Goal: Navigation & Orientation: Find specific page/section

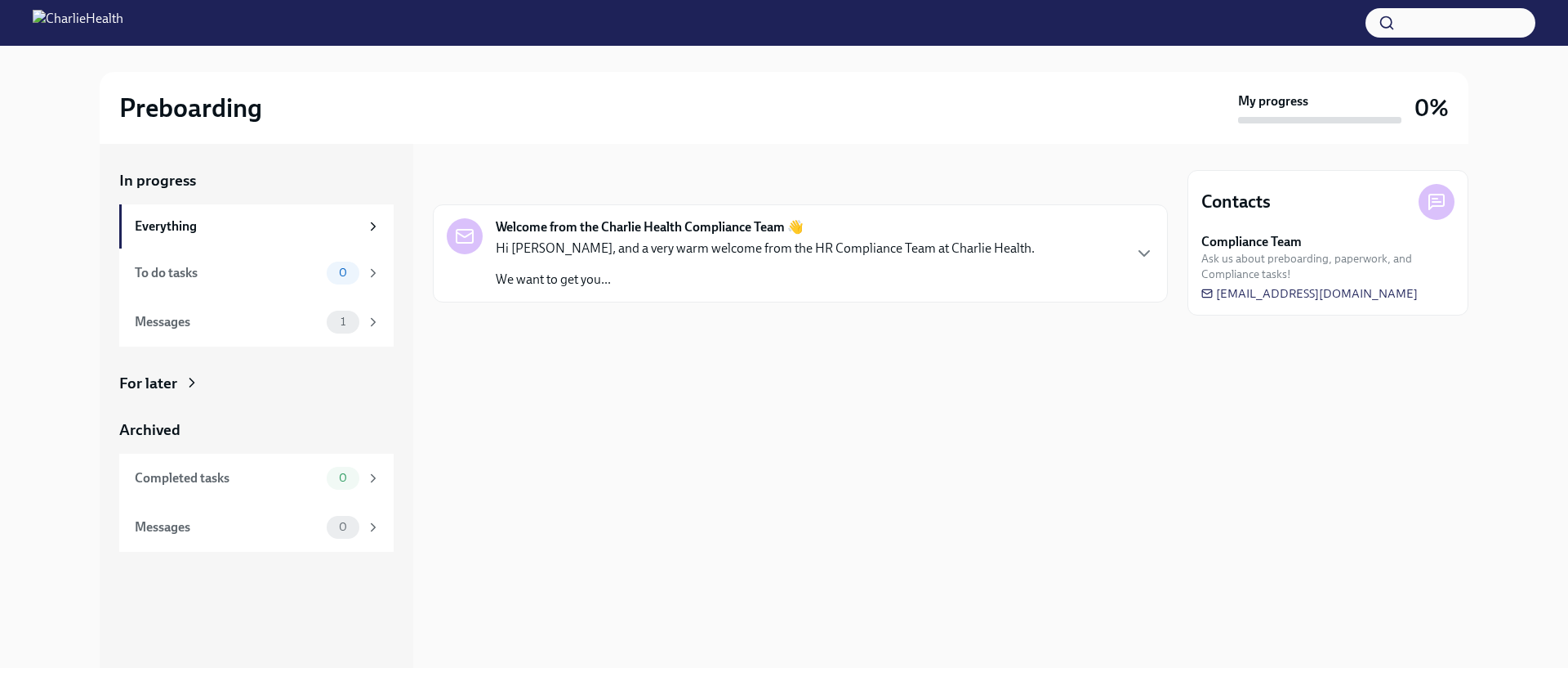
click at [914, 255] on p "Hi [PERSON_NAME], and a very warm welcome from the HR Compliance Team at Charli…" at bounding box center [766, 248] width 539 height 18
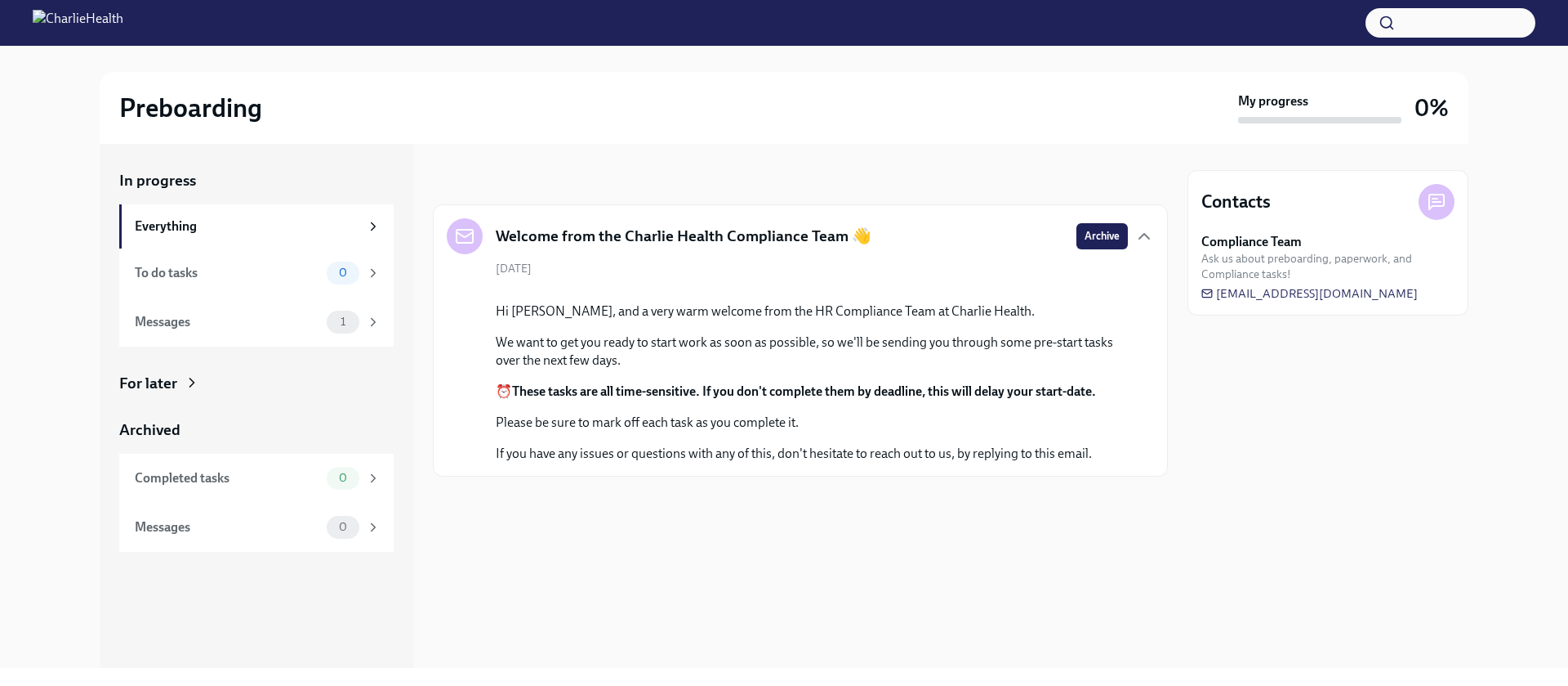
scroll to position [43, 0]
click at [141, 269] on div "To do tasks" at bounding box center [227, 272] width 185 height 18
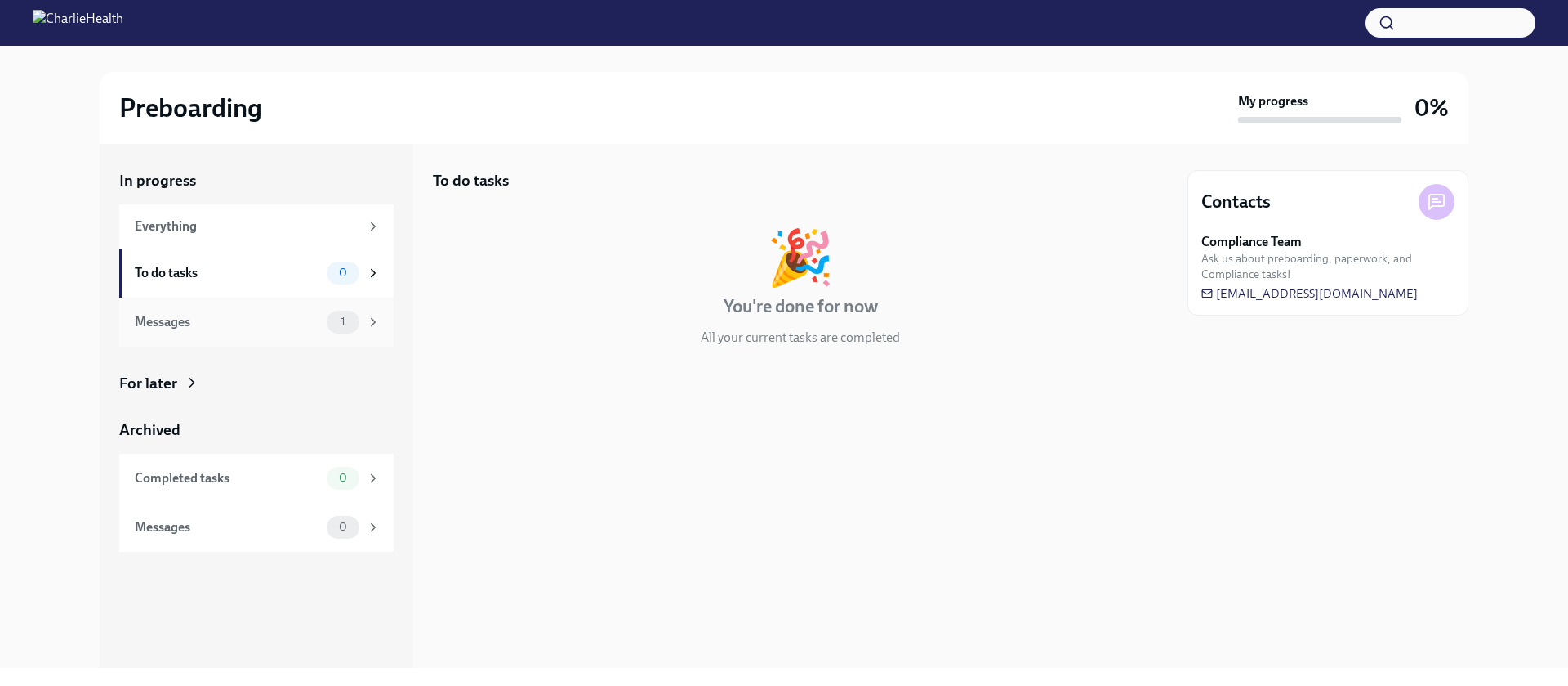
click at [288, 321] on div "Messages" at bounding box center [227, 322] width 185 height 18
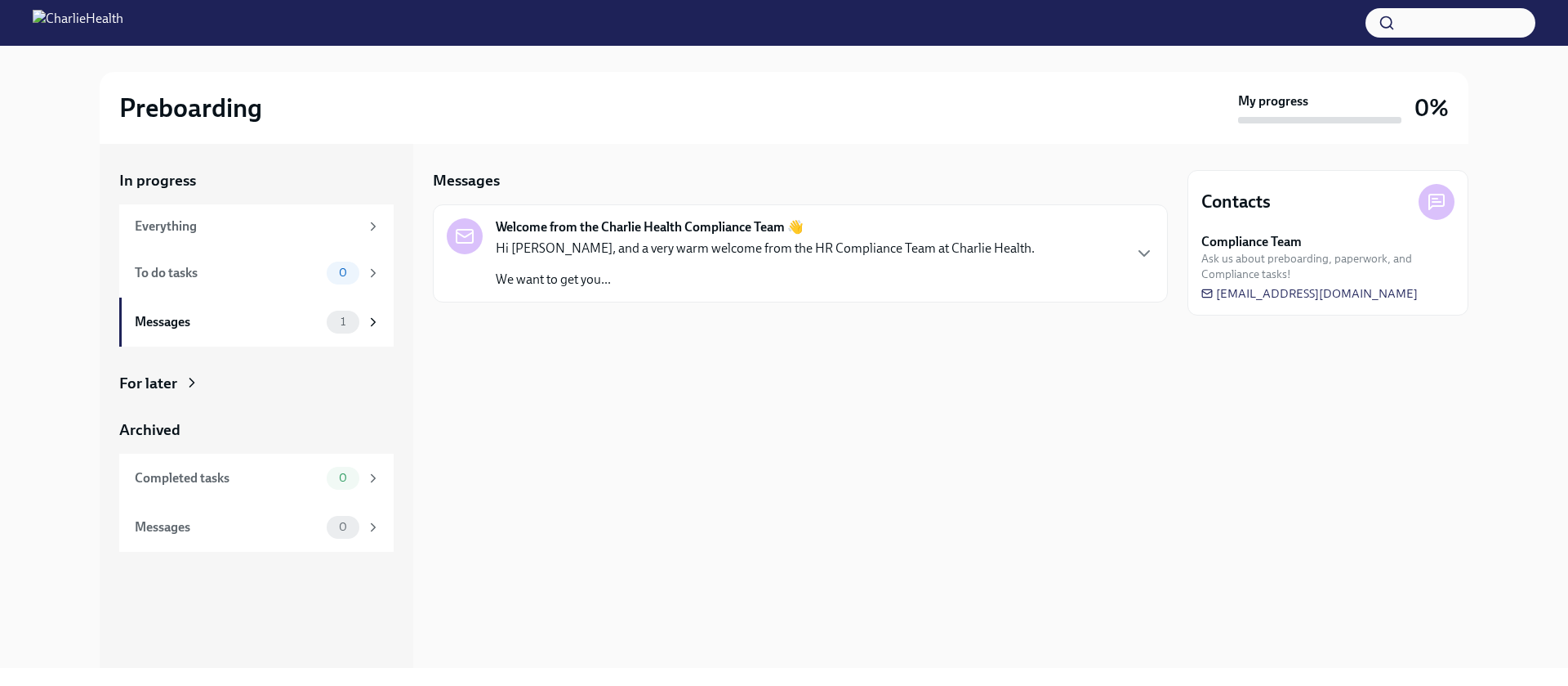
click at [798, 242] on p "Hi [PERSON_NAME], and a very warm welcome from the HR Compliance Team at Charli…" at bounding box center [766, 248] width 539 height 18
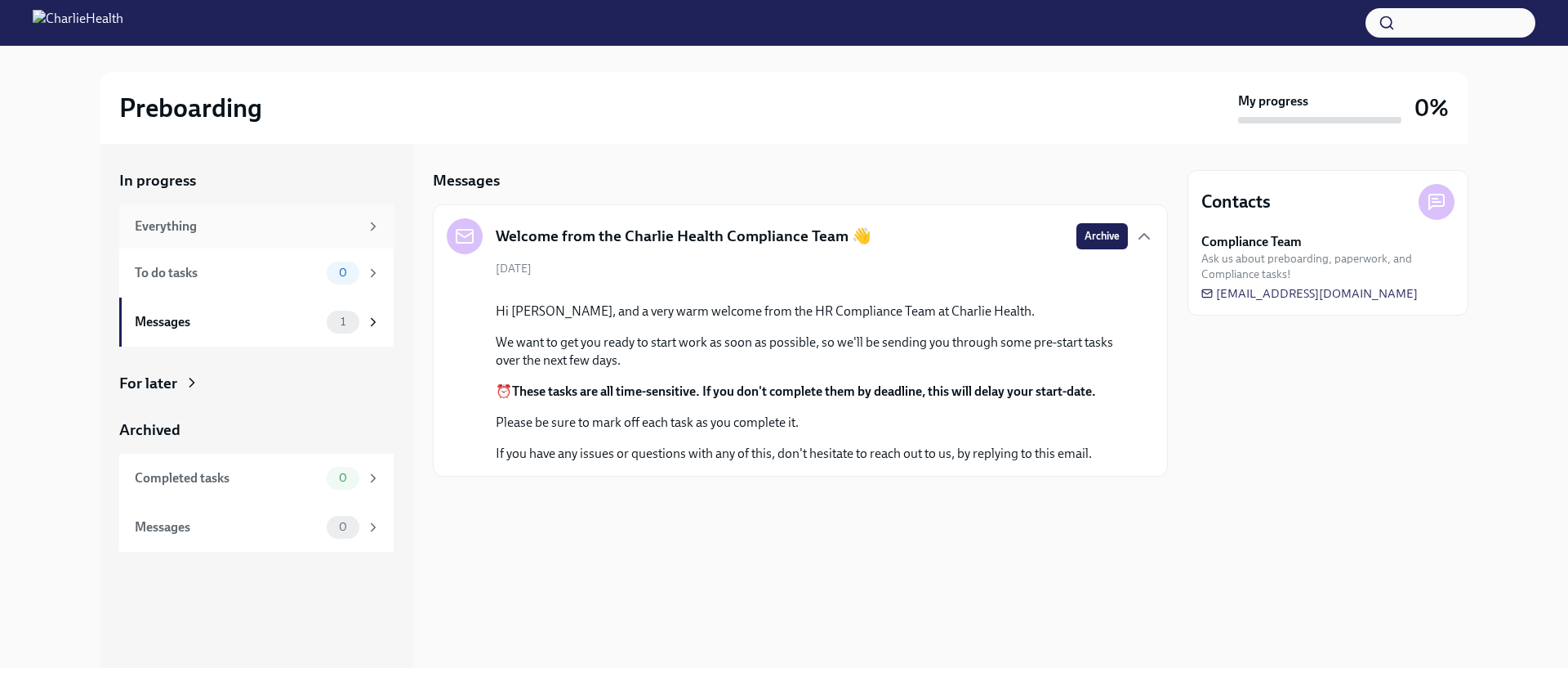
click at [283, 231] on div "Everything" at bounding box center [247, 226] width 224 height 18
